Goal: Information Seeking & Learning: Learn about a topic

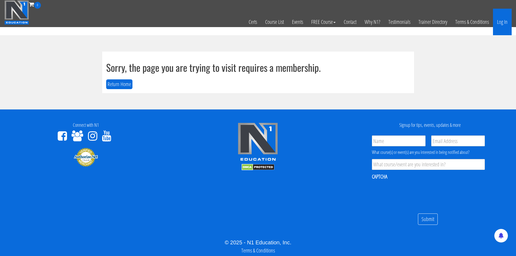
click at [503, 25] on link "Log In" at bounding box center [502, 22] width 19 height 27
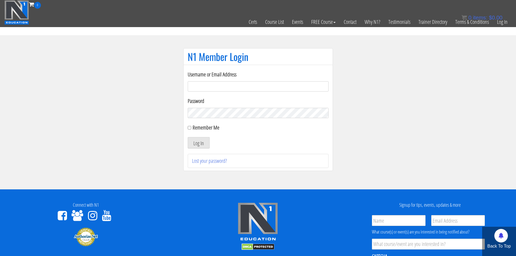
click at [234, 88] on input "Username or Email Address" at bounding box center [258, 86] width 141 height 10
type input "[EMAIL_ADDRESS][DOMAIN_NAME]"
click at [206, 145] on button "Log In" at bounding box center [199, 142] width 22 height 11
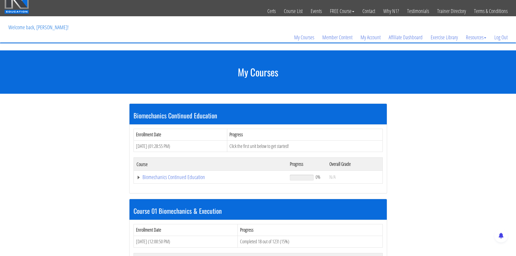
scroll to position [81, 0]
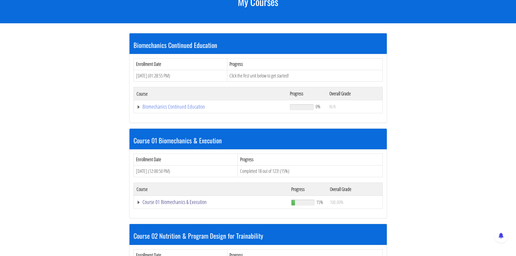
click at [167, 109] on link "Course 01 Biomechanics & Execution" at bounding box center [211, 106] width 148 height 5
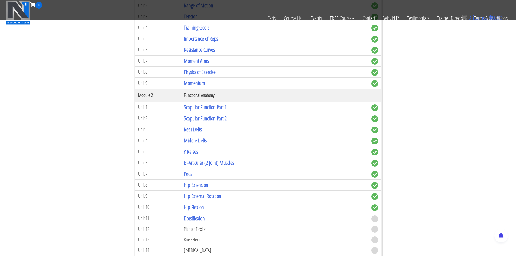
scroll to position [325, 0]
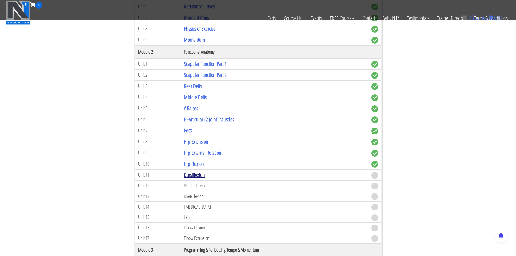
click at [193, 177] on link "Dorsiflexion" at bounding box center [194, 174] width 21 height 7
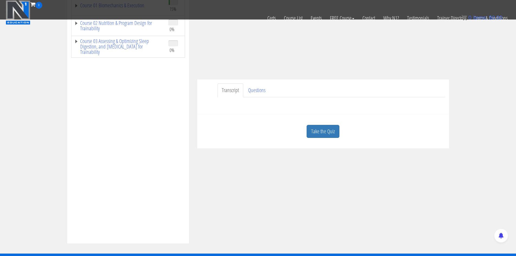
scroll to position [108, 0]
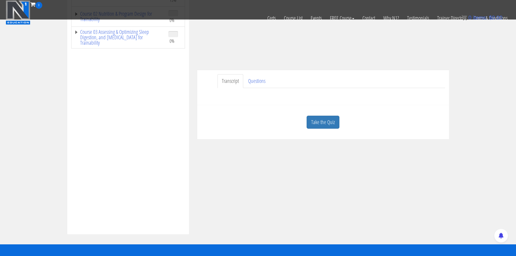
click at [313, 124] on link "Take the Quiz" at bounding box center [323, 122] width 33 height 13
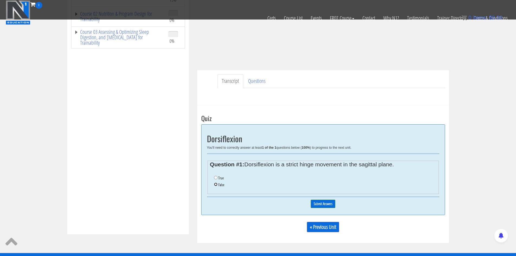
click at [216, 186] on input "False" at bounding box center [216, 185] width 4 height 4
radio input "true"
click at [321, 206] on input "Submit Answers" at bounding box center [323, 204] width 25 height 8
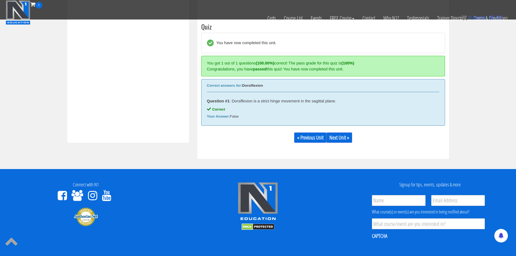
scroll to position [206, 0]
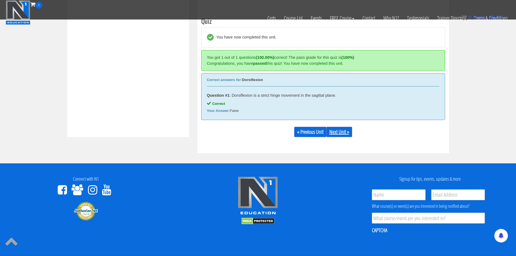
click at [335, 131] on link "Next Unit »" at bounding box center [340, 132] width 26 height 10
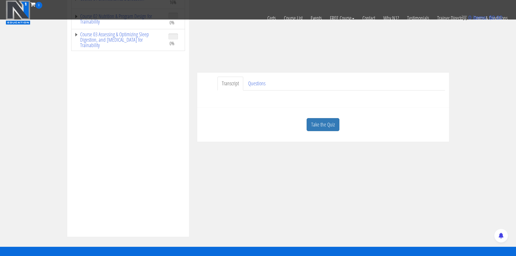
scroll to position [108, 0]
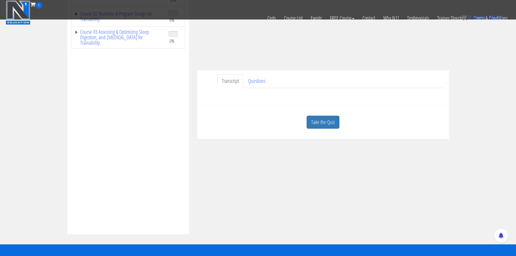
drag, startPoint x: 314, startPoint y: 123, endPoint x: 309, endPoint y: 125, distance: 5.5
click at [314, 124] on link "Take the Quiz" at bounding box center [323, 122] width 33 height 13
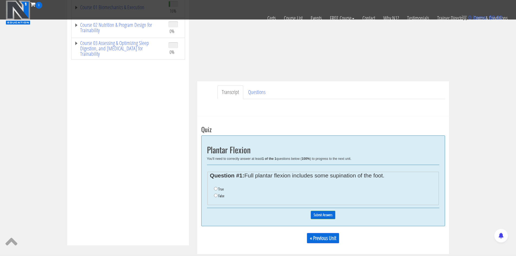
scroll to position [138, 0]
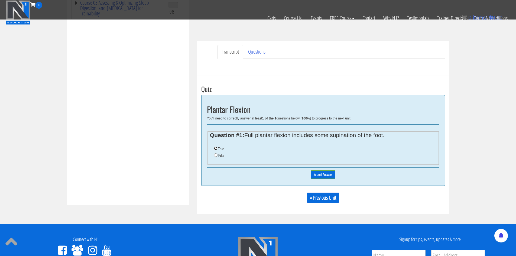
click at [215, 149] on input "True" at bounding box center [216, 149] width 4 height 4
radio input "true"
click at [240, 163] on fieldset "Question #1: Full plantar flexion includes some supination of the foot. True Fa…" at bounding box center [323, 147] width 231 height 33
click at [215, 149] on input "True" at bounding box center [216, 149] width 4 height 4
click at [318, 175] on input "Submit Answers" at bounding box center [323, 174] width 25 height 8
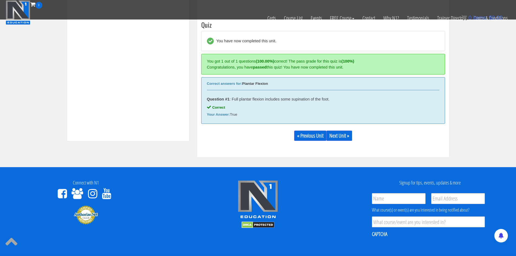
scroll to position [206, 0]
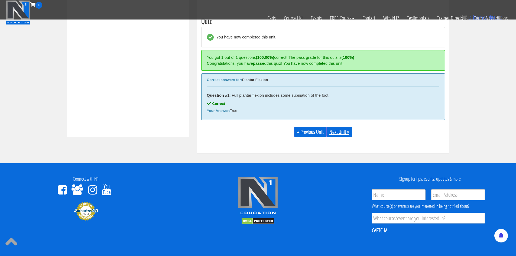
click at [345, 130] on link "Next Unit »" at bounding box center [340, 132] width 26 height 10
click at [338, 132] on link "Next Unit »" at bounding box center [340, 132] width 26 height 10
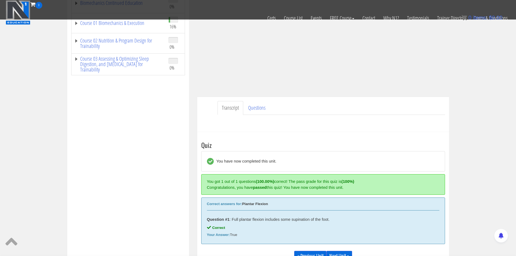
scroll to position [125, 0]
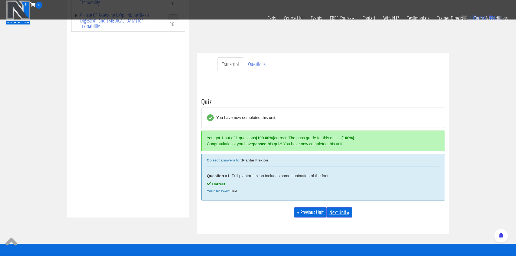
click at [345, 213] on link "Next Unit »" at bounding box center [340, 212] width 26 height 10
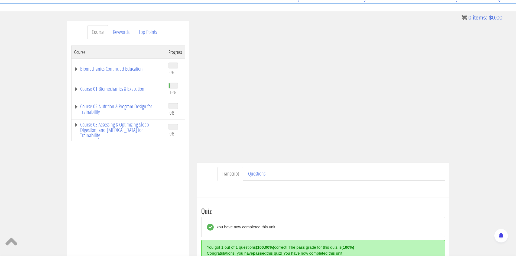
scroll to position [51, 0]
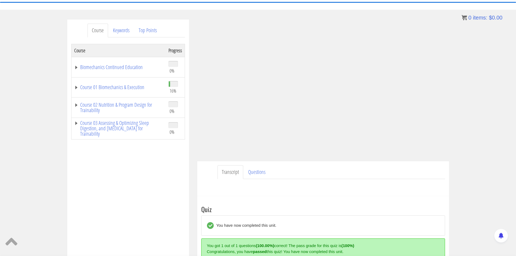
click at [78, 91] on td "Course 01 Biomechanics & Execution" at bounding box center [118, 87] width 95 height 20
click at [74, 87] on link "Course 01 Biomechanics & Execution" at bounding box center [118, 87] width 89 height 5
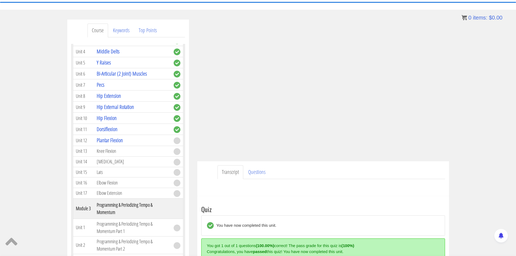
scroll to position [217, 0]
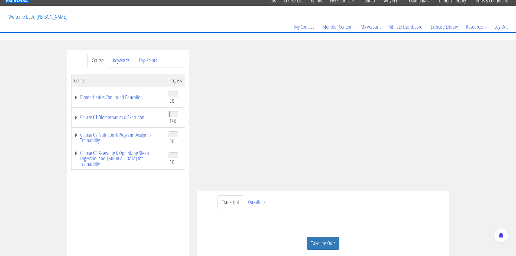
scroll to position [81, 0]
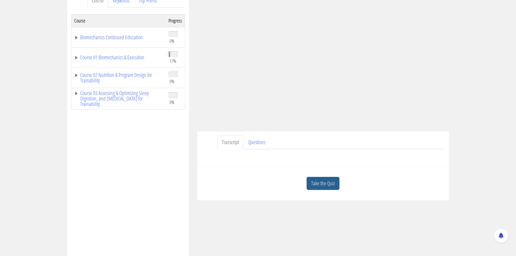
click at [329, 185] on link "Take the Quiz" at bounding box center [323, 183] width 33 height 13
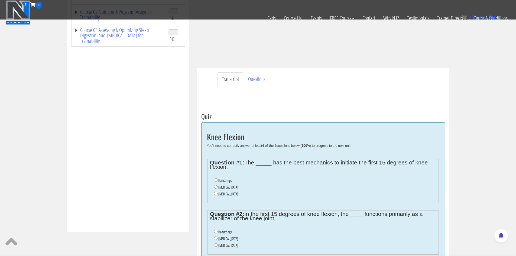
scroll to position [111, 0]
click at [224, 188] on label "Gastrocnemius" at bounding box center [228, 187] width 20 height 4
click at [218, 188] on input "Gastrocnemius" at bounding box center [216, 187] width 4 height 4
radio input "true"
click at [216, 236] on input "Gastrocnemius" at bounding box center [216, 238] width 4 height 4
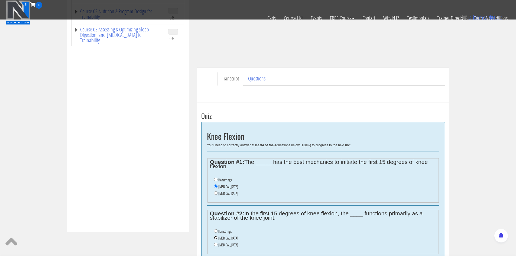
radio input "true"
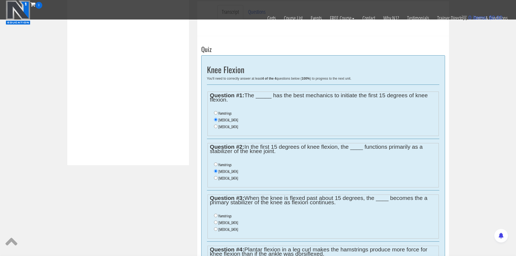
scroll to position [227, 0]
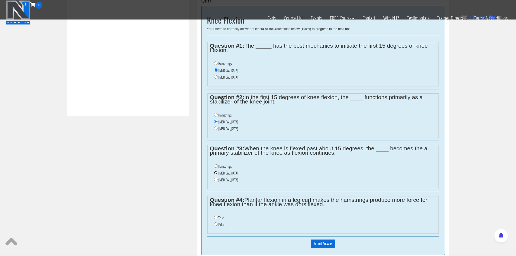
click at [215, 173] on input "Gastrocnemius" at bounding box center [216, 173] width 4 height 4
radio input "true"
click at [217, 218] on input "True" at bounding box center [216, 218] width 4 height 4
radio input "true"
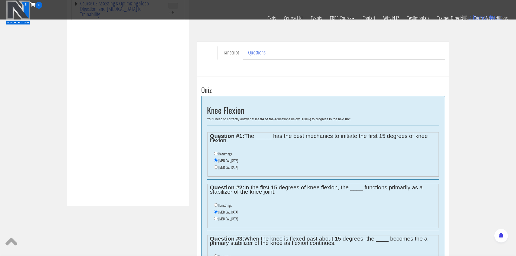
scroll to position [255, 0]
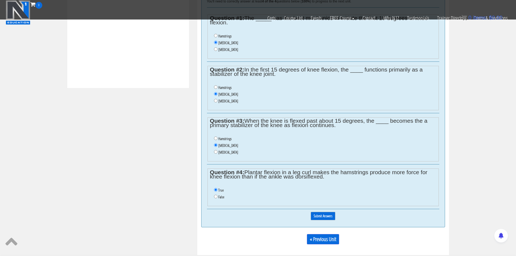
drag, startPoint x: 317, startPoint y: 219, endPoint x: 301, endPoint y: 217, distance: 15.9
click at [317, 219] on input "Submit Answers" at bounding box center [323, 216] width 25 height 8
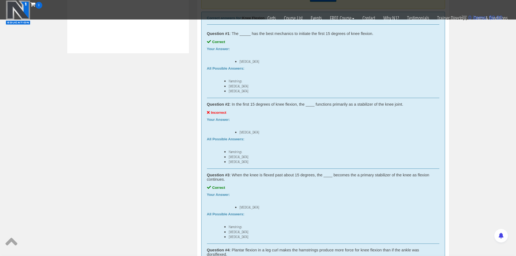
scroll to position [206, 0]
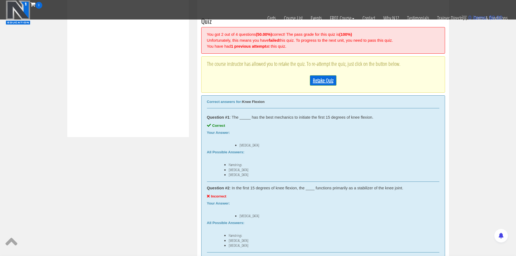
click at [324, 82] on link "Retake Quiz" at bounding box center [323, 80] width 27 height 10
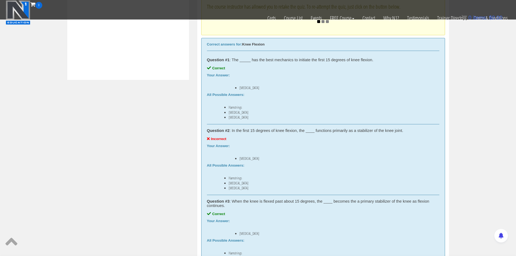
scroll to position [233, 0]
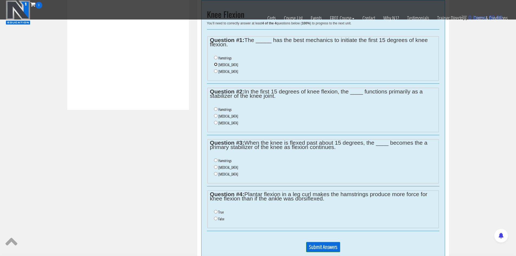
click at [215, 64] on input "Gastrocnemius" at bounding box center [216, 65] width 4 height 4
radio input "true"
click at [215, 107] on input "Hamstrings" at bounding box center [216, 109] width 4 height 4
radio input "true"
click at [214, 167] on input "Gastrocnemius" at bounding box center [216, 167] width 4 height 4
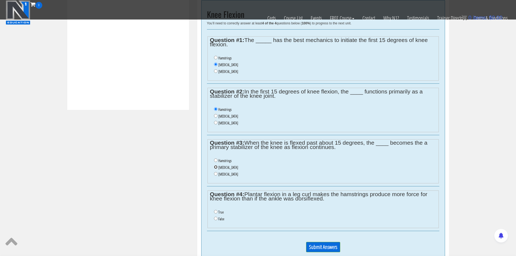
radio input "true"
click at [215, 219] on input "False" at bounding box center [216, 219] width 4 height 4
radio input "true"
click at [315, 246] on input "Submit Answers" at bounding box center [323, 247] width 34 height 10
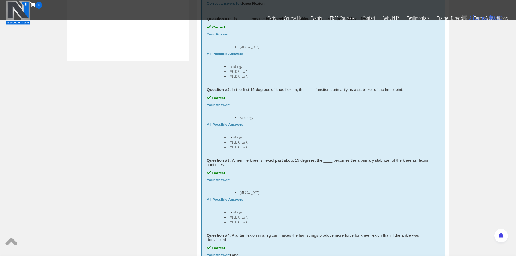
scroll to position [341, 0]
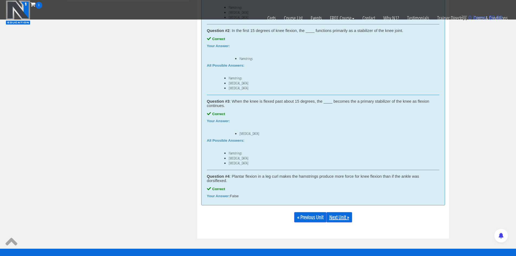
click at [341, 216] on link "Next Unit »" at bounding box center [340, 217] width 26 height 10
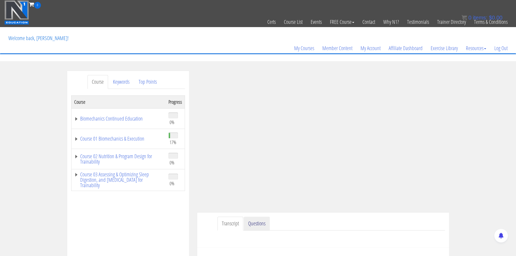
click at [260, 225] on link "Questions" at bounding box center [257, 224] width 26 height 14
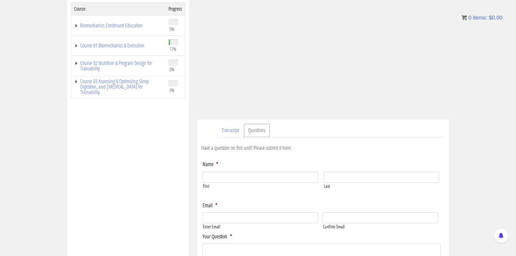
scroll to position [108, 0]
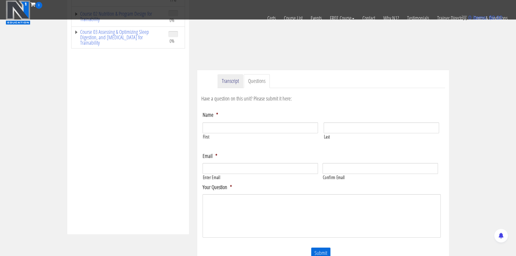
click at [229, 85] on link "Transcript" at bounding box center [231, 81] width 26 height 14
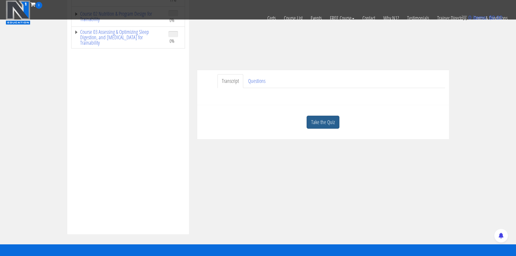
click at [307, 121] on link "Take the Quiz" at bounding box center [323, 122] width 33 height 13
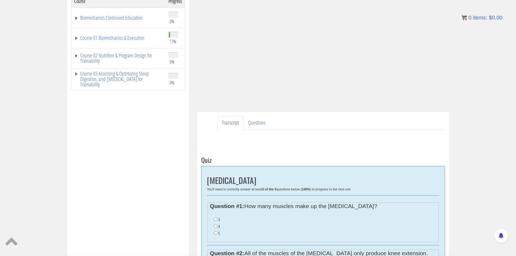
scroll to position [114, 0]
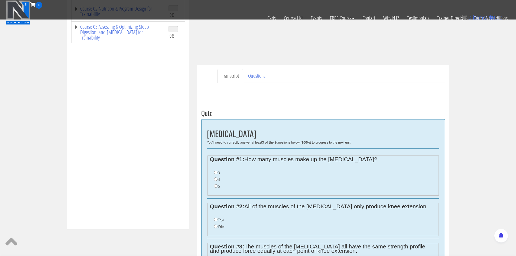
click at [214, 179] on ul "3 4 5" at bounding box center [323, 180] width 226 height 26
click at [215, 179] on input "4" at bounding box center [216, 179] width 4 height 4
radio input "true"
click at [217, 228] on input "False" at bounding box center [216, 227] width 4 height 4
radio input "true"
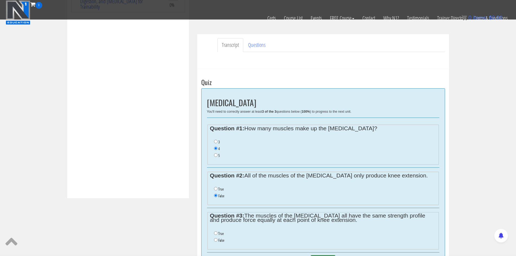
scroll to position [175, 0]
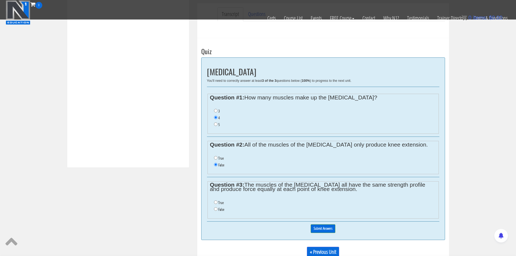
click at [214, 200] on li "True" at bounding box center [325, 202] width 222 height 7
click at [216, 202] on input "True" at bounding box center [216, 203] width 4 height 4
radio input "true"
drag, startPoint x: 329, startPoint y: 231, endPoint x: 197, endPoint y: 198, distance: 136.2
click at [329, 231] on input "Submit Answers" at bounding box center [323, 228] width 25 height 8
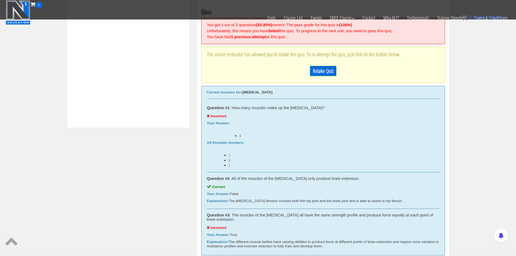
scroll to position [233, 0]
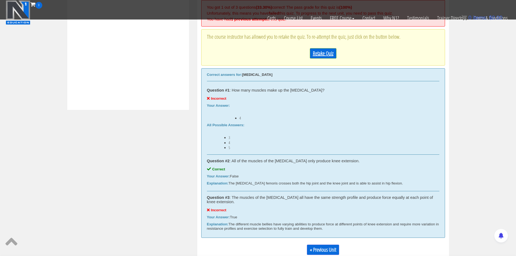
click at [319, 57] on link "Retake Quiz" at bounding box center [323, 53] width 27 height 10
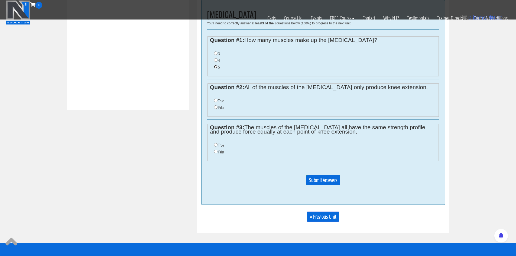
click at [214, 68] on input "5" at bounding box center [216, 67] width 4 height 4
radio input "true"
click at [215, 101] on input "True" at bounding box center [216, 101] width 4 height 4
radio input "true"
click at [215, 108] on input "False" at bounding box center [216, 107] width 4 height 4
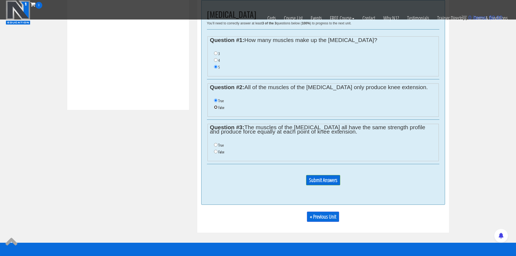
radio input "true"
click at [215, 152] on input "False" at bounding box center [216, 152] width 4 height 4
radio input "true"
click at [326, 179] on input "Submit Answers" at bounding box center [323, 180] width 34 height 10
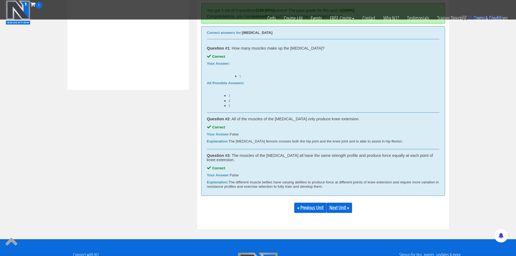
scroll to position [314, 0]
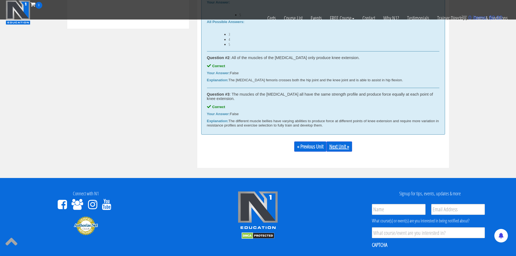
click at [348, 147] on link "Next Unit »" at bounding box center [340, 146] width 26 height 10
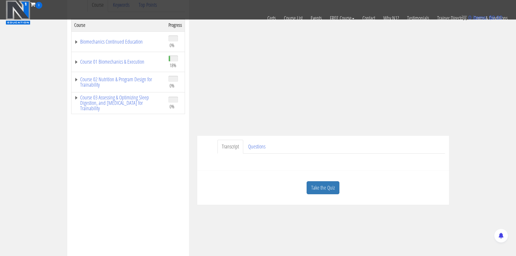
scroll to position [1, 0]
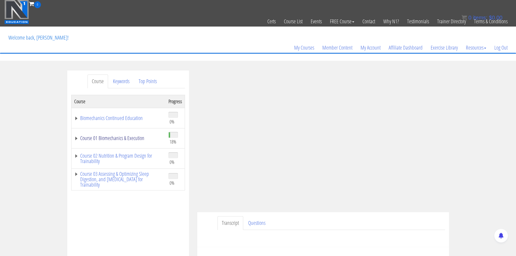
click at [75, 140] on link "Course 01 Biomechanics & Execution" at bounding box center [118, 137] width 89 height 5
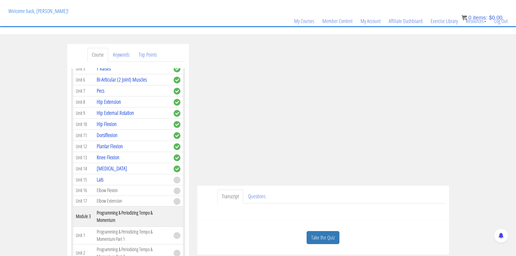
scroll to position [229, 0]
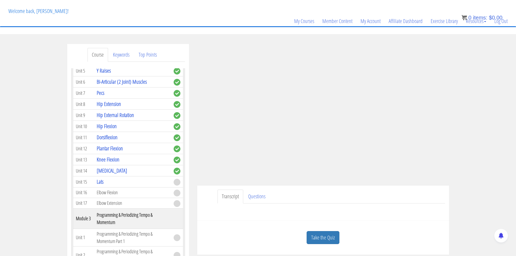
drag, startPoint x: 311, startPoint y: 237, endPoint x: 305, endPoint y: 236, distance: 6.4
click at [305, 236] on div "Take the Quiz" at bounding box center [323, 238] width 244 height 26
click at [312, 237] on link "Take the Quiz" at bounding box center [323, 237] width 33 height 13
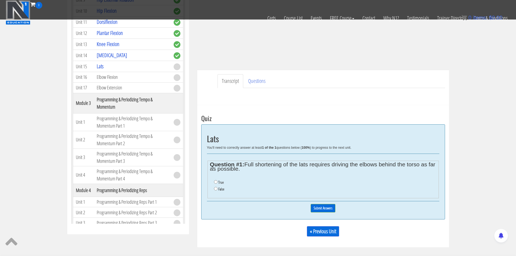
scroll to position [190, 0]
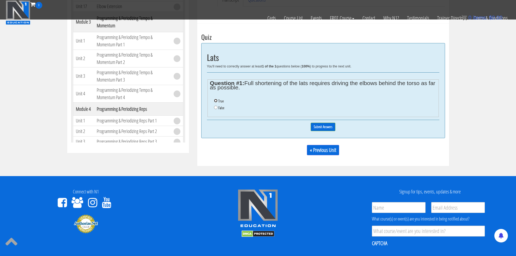
click at [217, 101] on input "True" at bounding box center [216, 101] width 4 height 4
radio input "true"
click at [314, 130] on input "Submit Answers" at bounding box center [323, 127] width 25 height 8
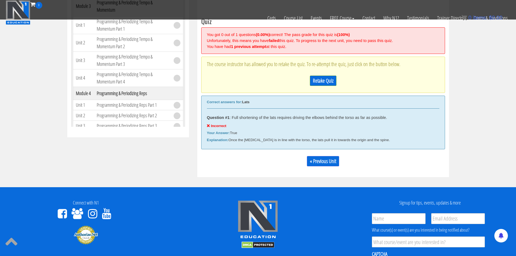
scroll to position [206, 0]
click at [318, 81] on link "Retake Quiz" at bounding box center [323, 80] width 27 height 10
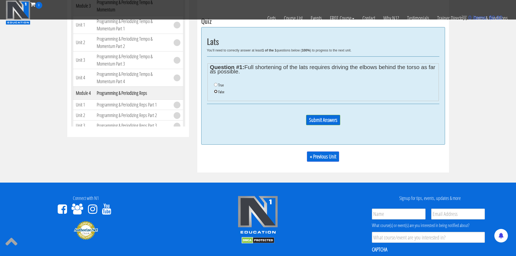
click at [215, 91] on input "False" at bounding box center [216, 92] width 4 height 4
radio input "true"
drag, startPoint x: 332, startPoint y: 121, endPoint x: 297, endPoint y: 119, distance: 35.0
click at [332, 121] on input "Submit Answers" at bounding box center [323, 120] width 34 height 10
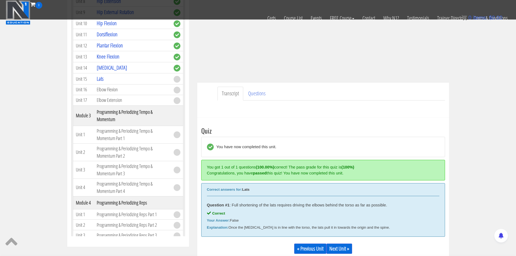
scroll to position [98, 0]
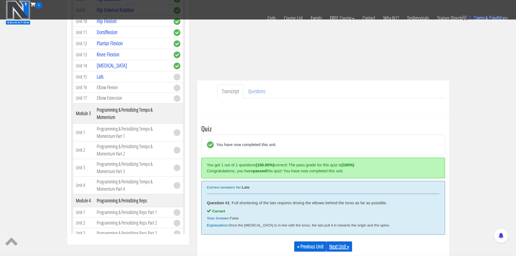
click at [346, 248] on link "Next Unit »" at bounding box center [340, 246] width 26 height 10
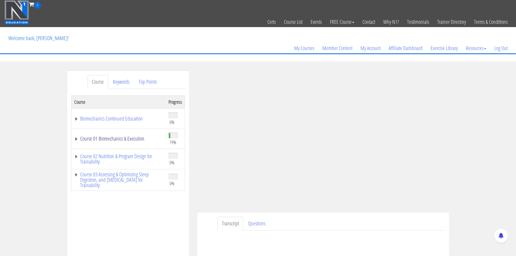
click at [91, 141] on link "Course 01 Biomechanics & Execution" at bounding box center [118, 138] width 89 height 5
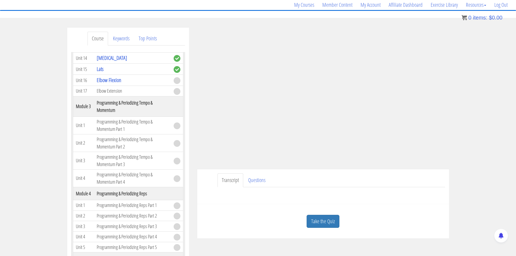
scroll to position [54, 0]
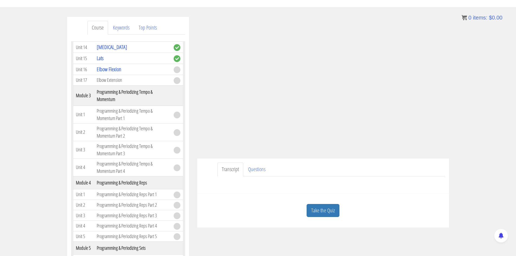
drag, startPoint x: 318, startPoint y: 216, endPoint x: 310, endPoint y: 214, distance: 8.7
click at [318, 216] on link "Take the Quiz" at bounding box center [323, 210] width 33 height 13
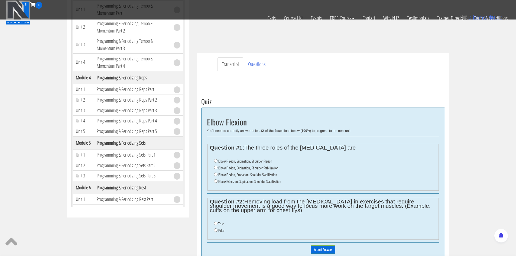
scroll to position [135, 0]
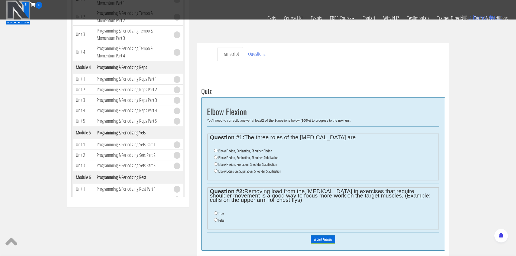
click at [247, 150] on label "Elbow Flexion, Supination, Shoulder Flexion" at bounding box center [245, 151] width 54 height 4
click at [218, 150] on input "Elbow Flexion, Supination, Shoulder Flexion" at bounding box center [216, 151] width 4 height 4
radio input "true"
drag, startPoint x: 215, startPoint y: 213, endPoint x: 215, endPoint y: 220, distance: 6.5
click at [215, 220] on ul "True False" at bounding box center [323, 217] width 226 height 19
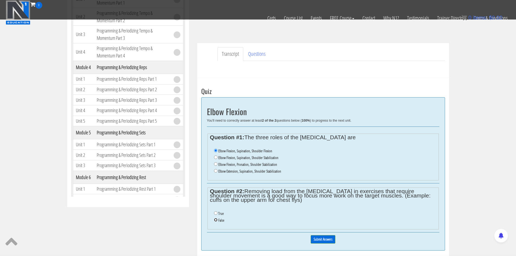
click at [215, 220] on input "False" at bounding box center [216, 220] width 4 height 4
radio input "true"
click at [329, 240] on input "Submit Answers" at bounding box center [323, 239] width 25 height 8
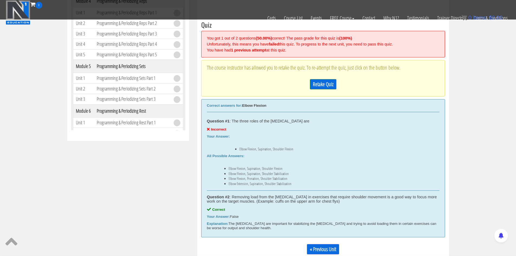
scroll to position [206, 0]
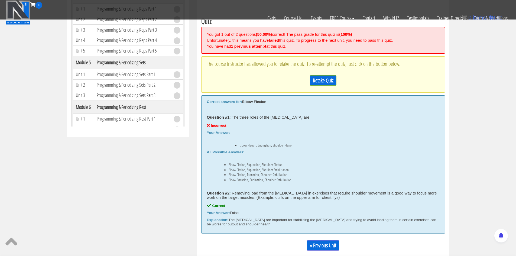
click at [315, 83] on link "Retake Quiz" at bounding box center [323, 80] width 27 height 10
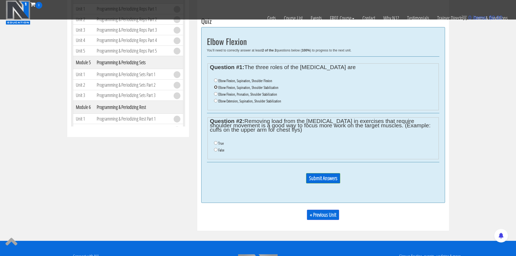
click at [216, 87] on input "Elbow Flexion, Supination, Shoulder Stabilization" at bounding box center [216, 87] width 4 height 4
radio input "true"
drag, startPoint x: 216, startPoint y: 144, endPoint x: 216, endPoint y: 151, distance: 6.8
click at [216, 151] on ul "True False" at bounding box center [323, 146] width 226 height 19
click at [215, 150] on input "False" at bounding box center [216, 150] width 4 height 4
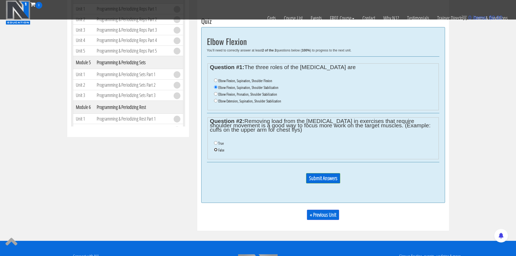
radio input "true"
click at [316, 183] on input "Submit Answers" at bounding box center [323, 178] width 34 height 10
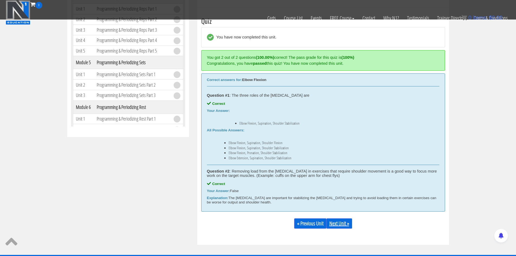
click at [337, 225] on link "Next Unit »" at bounding box center [340, 223] width 26 height 10
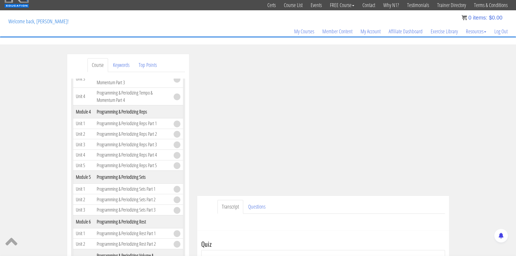
scroll to position [569, 0]
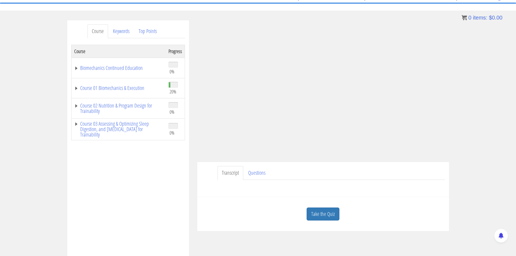
scroll to position [81, 0]
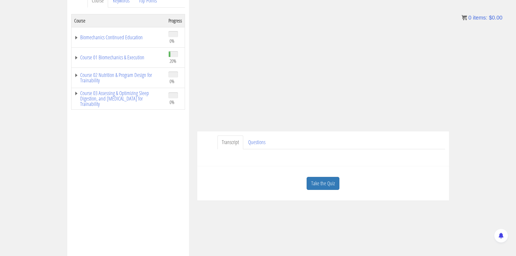
drag, startPoint x: 330, startPoint y: 192, endPoint x: 327, endPoint y: 192, distance: 3.0
click at [327, 192] on div "Take the Quiz" at bounding box center [323, 183] width 244 height 26
click at [324, 188] on link "Take the Quiz" at bounding box center [323, 183] width 33 height 13
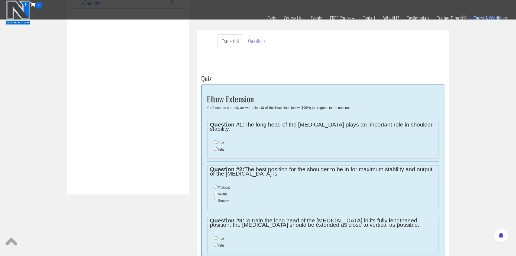
scroll to position [170, 0]
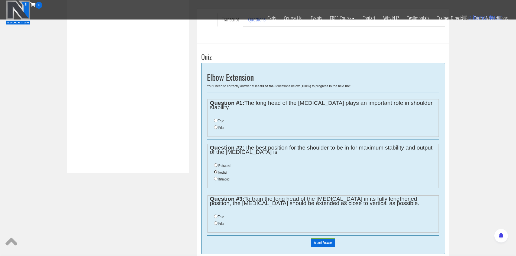
click at [215, 170] on input "Neutral" at bounding box center [216, 172] width 4 height 4
radio input "true"
click at [215, 170] on input "Neutral" at bounding box center [216, 172] width 4 height 4
click at [217, 215] on input "True" at bounding box center [216, 217] width 4 height 4
radio input "true"
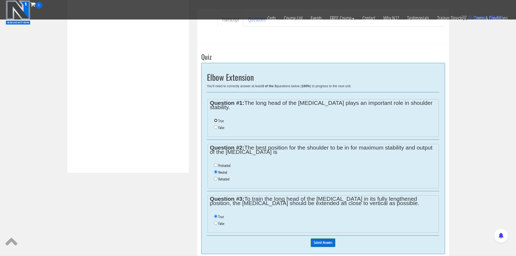
click at [215, 119] on input "True" at bounding box center [216, 121] width 4 height 4
radio input "true"
click at [320, 244] on div "0% Submit Answers" at bounding box center [323, 243] width 232 height 14
click at [319, 238] on input "Submit Answers" at bounding box center [323, 242] width 25 height 8
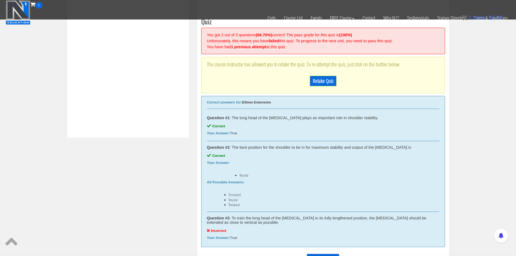
scroll to position [206, 0]
click at [321, 80] on link "Retake Quiz" at bounding box center [323, 80] width 27 height 10
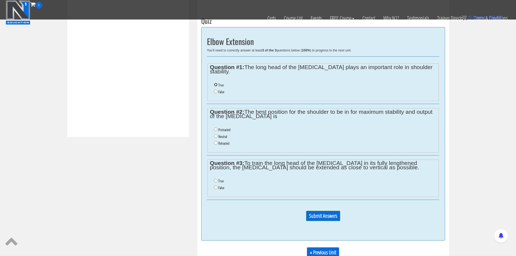
click at [216, 83] on input "True" at bounding box center [216, 85] width 4 height 4
radio input "true"
click at [216, 134] on input "Neutral" at bounding box center [216, 136] width 4 height 4
radio input "true"
click at [217, 186] on input "False" at bounding box center [216, 188] width 4 height 4
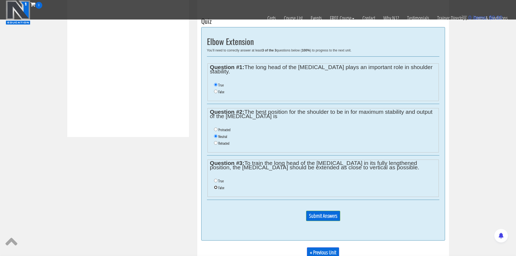
radio input "true"
click at [315, 211] on input "Submit Answers" at bounding box center [323, 216] width 34 height 10
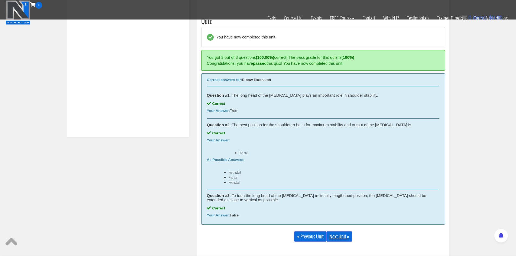
click at [341, 236] on link "Next Unit »" at bounding box center [340, 236] width 26 height 10
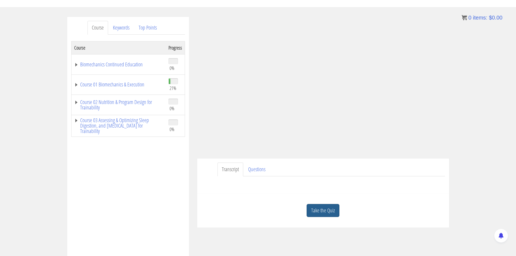
click at [324, 211] on link "Take the Quiz" at bounding box center [323, 210] width 33 height 13
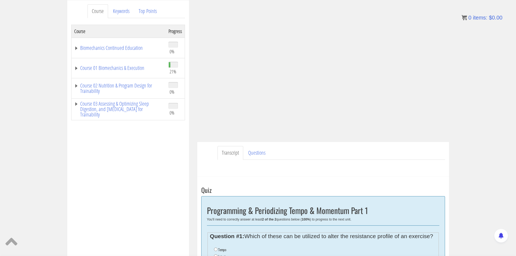
scroll to position [135, 0]
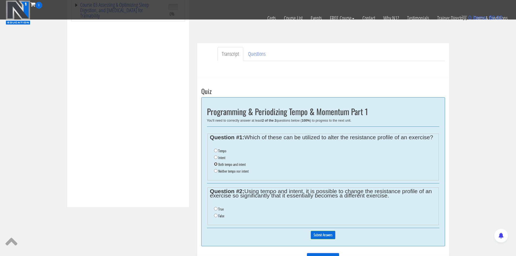
click at [216, 164] on input "Both tempo and intent" at bounding box center [216, 164] width 4 height 4
radio input "true"
click at [214, 209] on input "True" at bounding box center [216, 209] width 4 height 4
radio input "true"
click at [316, 234] on input "Submit Answers" at bounding box center [323, 235] width 25 height 8
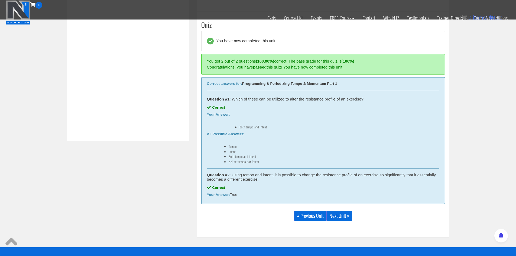
scroll to position [206, 0]
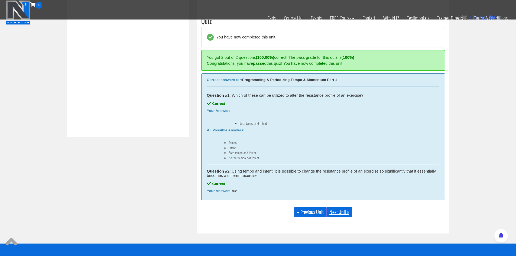
click at [348, 212] on link "Next Unit »" at bounding box center [340, 212] width 26 height 10
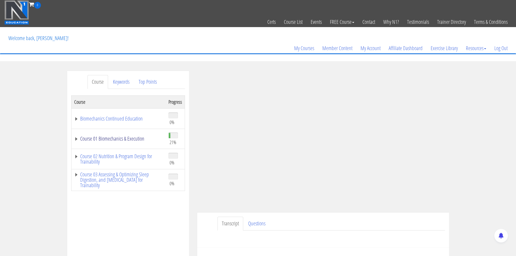
click at [114, 138] on link "Course 01 Biomechanics & Execution" at bounding box center [118, 138] width 89 height 5
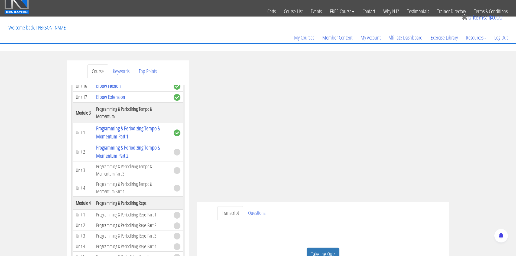
scroll to position [54, 0]
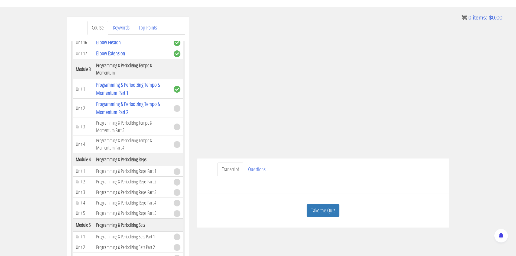
click at [329, 203] on div "Take the Quiz" at bounding box center [323, 211] width 244 height 26
click at [333, 208] on link "Take the Quiz" at bounding box center [323, 210] width 33 height 13
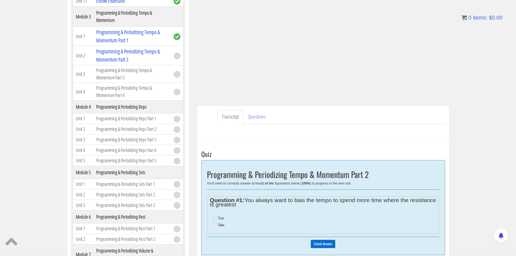
scroll to position [135, 0]
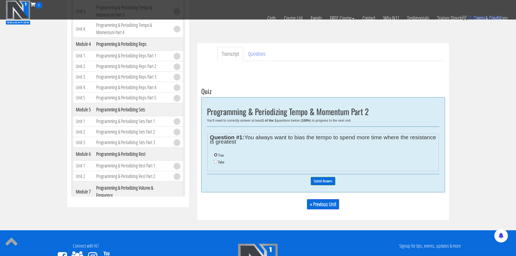
drag, startPoint x: 216, startPoint y: 156, endPoint x: 221, endPoint y: 157, distance: 5.2
click at [216, 156] on input "True" at bounding box center [216, 155] width 4 height 4
radio input "true"
click at [325, 183] on input "Submit Answers" at bounding box center [323, 181] width 25 height 8
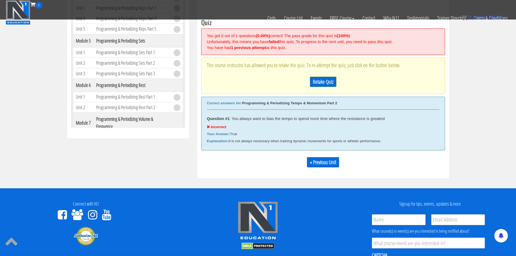
scroll to position [206, 0]
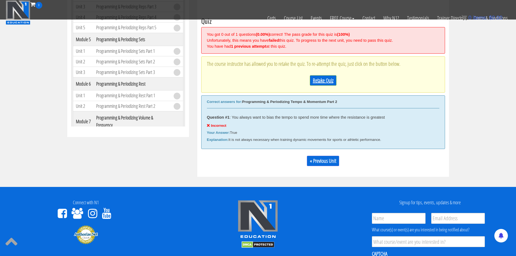
click at [315, 84] on link "Retake Quiz" at bounding box center [323, 80] width 27 height 10
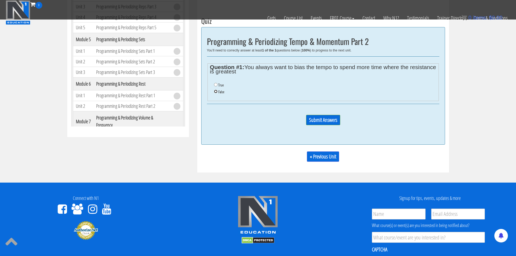
click at [217, 91] on input "False" at bounding box center [216, 92] width 4 height 4
radio input "true"
click at [313, 124] on input "Submit Answers" at bounding box center [323, 120] width 34 height 10
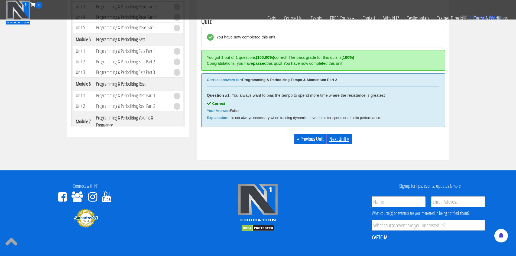
click at [348, 141] on link "Next Unit »" at bounding box center [340, 139] width 26 height 10
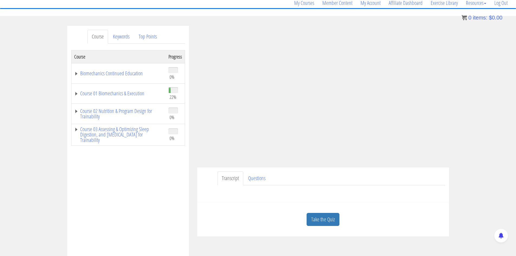
scroll to position [54, 0]
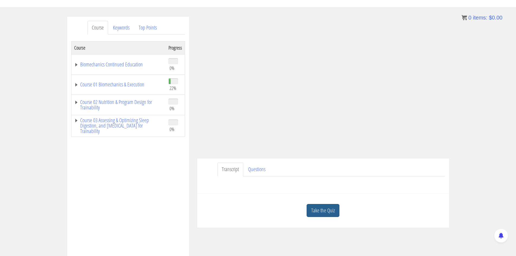
click at [315, 211] on link "Take the Quiz" at bounding box center [323, 210] width 33 height 13
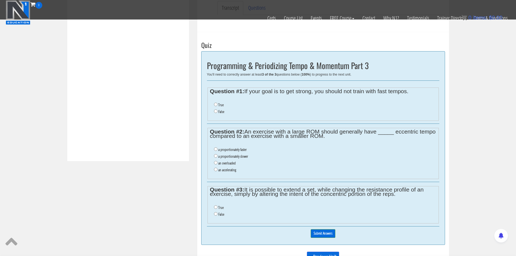
scroll to position [190, 0]
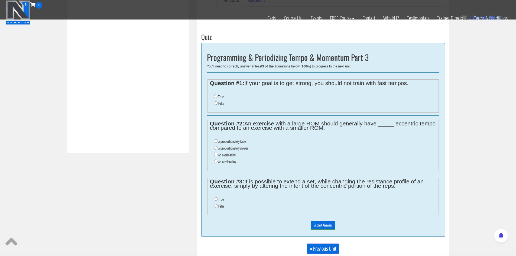
click at [216, 105] on li "False" at bounding box center [325, 103] width 222 height 7
click at [215, 104] on input "False" at bounding box center [216, 103] width 4 height 4
radio input "true"
click at [221, 148] on label "a proportionately slower" at bounding box center [233, 148] width 30 height 4
click at [218, 148] on input "a proportionately slower" at bounding box center [216, 148] width 4 height 4
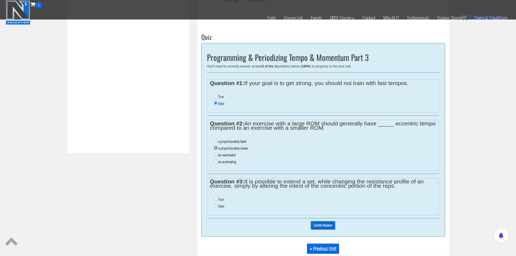
radio input "true"
click at [219, 201] on label "True" at bounding box center [220, 199] width 5 height 4
click at [218, 201] on input "True" at bounding box center [216, 199] width 4 height 4
radio input "true"
click at [332, 227] on input "Submit Answers" at bounding box center [323, 225] width 25 height 8
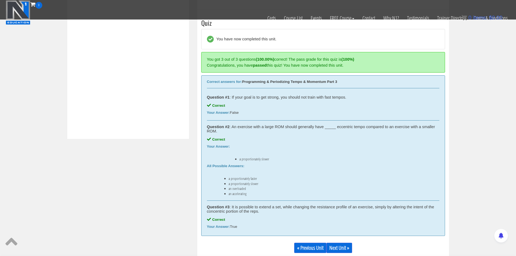
scroll to position [206, 0]
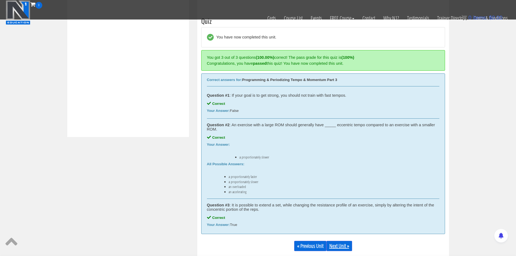
click at [334, 245] on link "Next Unit »" at bounding box center [340, 246] width 26 height 10
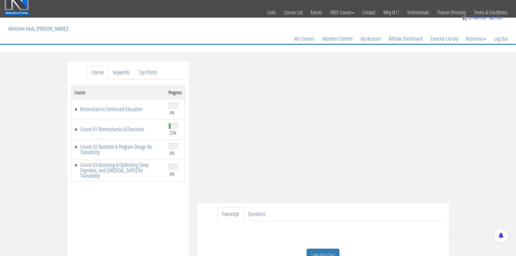
scroll to position [54, 0]
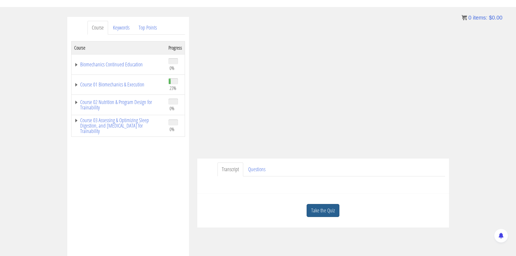
click at [329, 209] on link "Take the Quiz" at bounding box center [323, 210] width 33 height 13
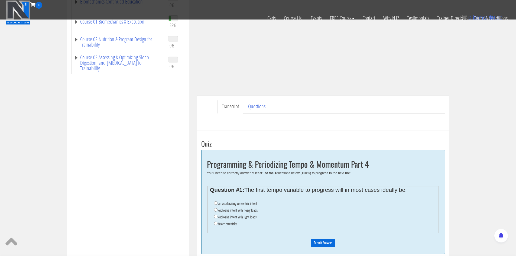
scroll to position [124, 0]
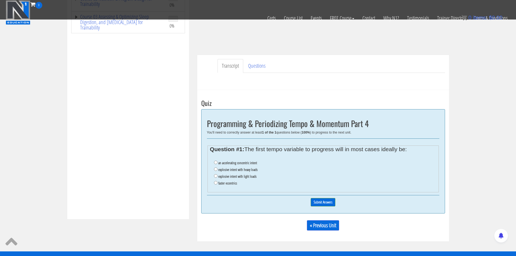
click at [240, 169] on label "explosive intent with heavy loads" at bounding box center [237, 169] width 39 height 4
click at [218, 169] on input "explosive intent with heavy loads" at bounding box center [216, 169] width 4 height 4
radio input "true"
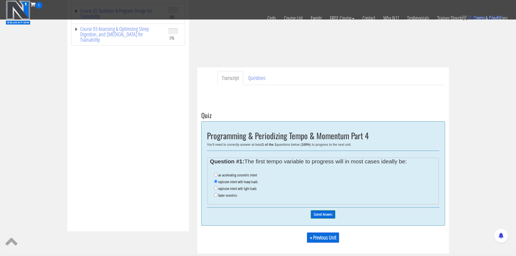
scroll to position [131, 0]
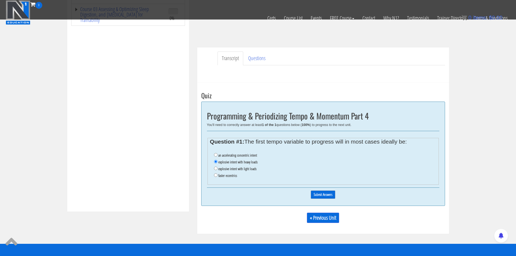
click at [319, 195] on input "Submit Answers" at bounding box center [323, 194] width 25 height 8
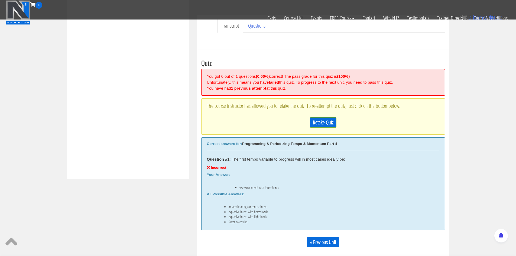
scroll to position [206, 0]
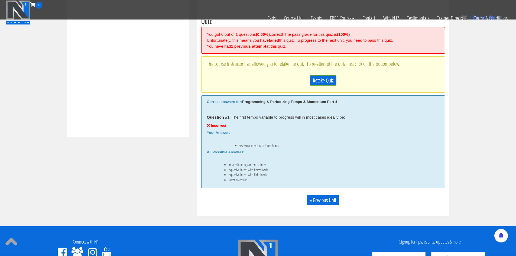
click at [318, 83] on link "Retake Quiz" at bounding box center [323, 80] width 27 height 10
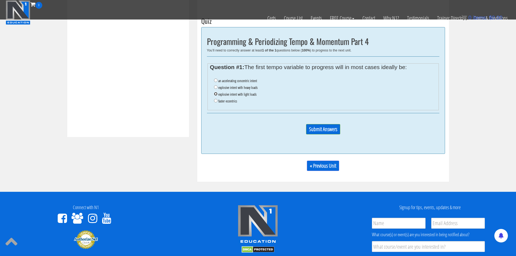
click at [215, 94] on input "explosive intent with light loads" at bounding box center [216, 94] width 4 height 4
radio input "true"
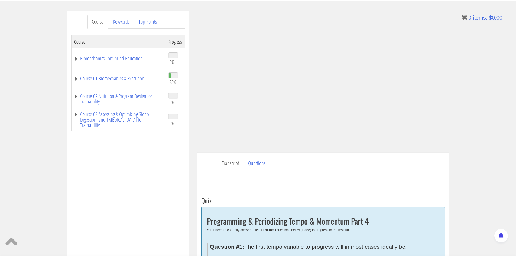
scroll to position [105, 0]
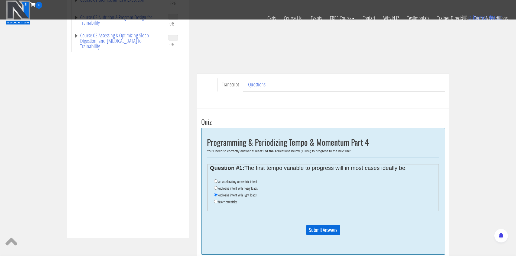
click at [320, 229] on input "Submit Answers" at bounding box center [323, 230] width 34 height 10
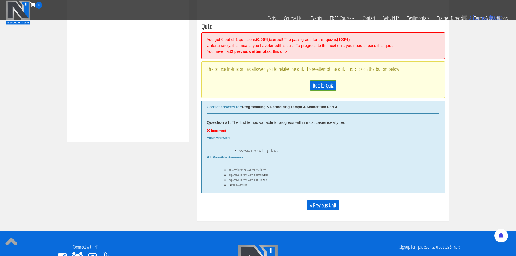
scroll to position [206, 0]
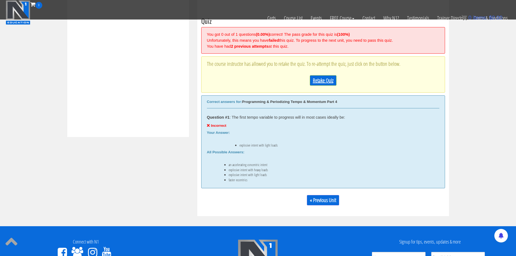
click at [324, 79] on link "Retake Quiz" at bounding box center [323, 80] width 27 height 10
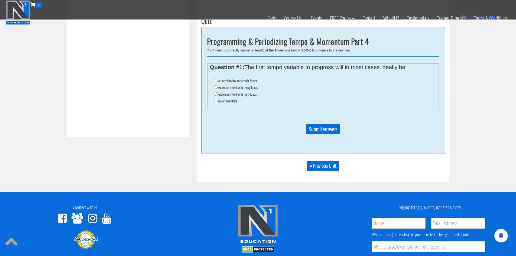
click at [249, 82] on label "an accelerating concentric intent" at bounding box center [237, 81] width 39 height 4
click at [218, 82] on input "an accelerating concentric intent" at bounding box center [216, 81] width 4 height 4
radio input "true"
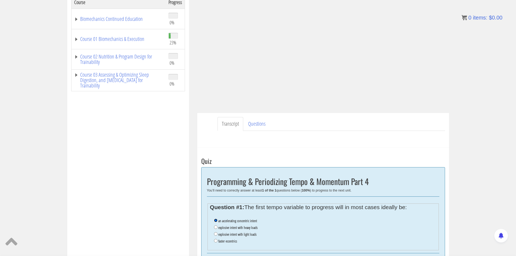
scroll to position [137, 0]
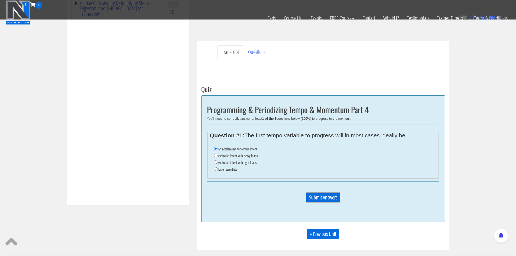
click at [312, 199] on input "Submit Answers" at bounding box center [323, 197] width 34 height 10
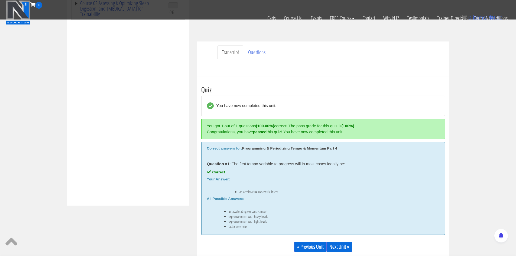
scroll to position [151, 0]
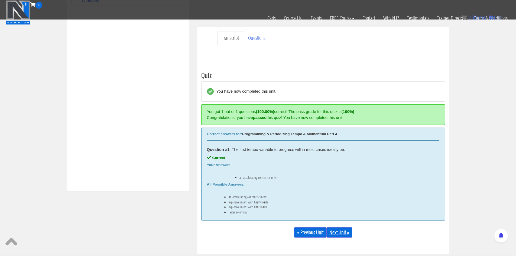
click at [331, 232] on link "Next Unit »" at bounding box center [340, 232] width 26 height 10
click at [343, 234] on link "Next Unit »" at bounding box center [340, 232] width 26 height 10
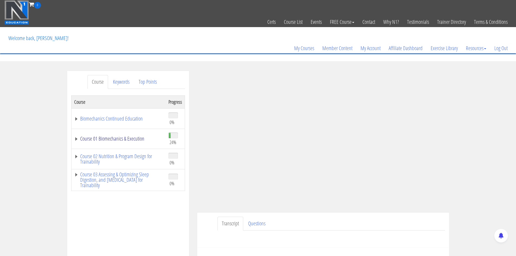
click at [107, 141] on link "Course 01 Biomechanics & Execution" at bounding box center [118, 138] width 89 height 5
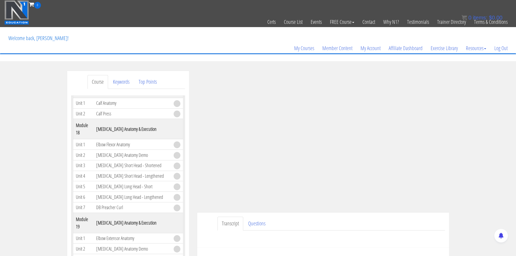
scroll to position [1573, 0]
